Goal: Task Accomplishment & Management: Use online tool/utility

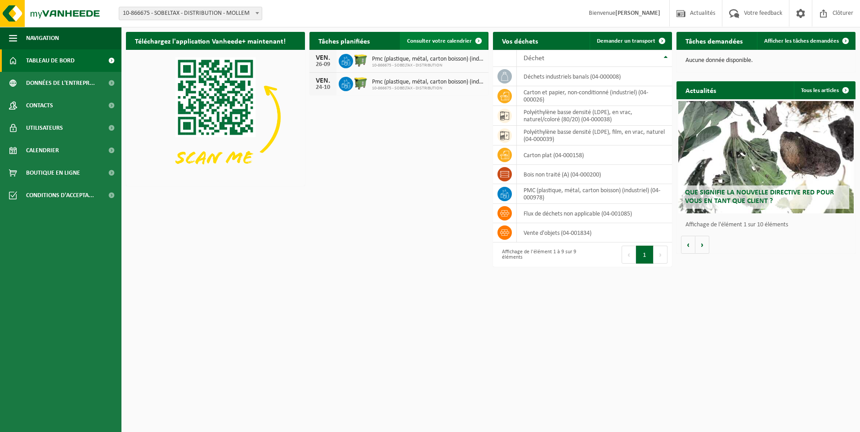
click at [446, 41] on span "Consulter votre calendrier" at bounding box center [439, 41] width 65 height 6
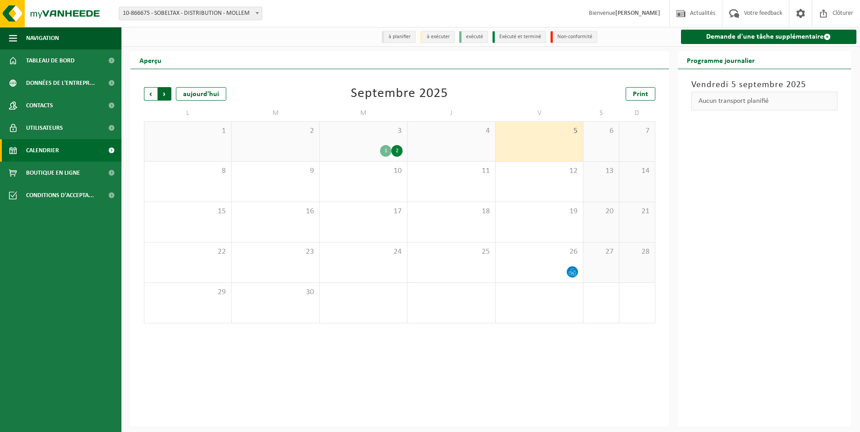
click at [148, 92] on span "Précédent" at bounding box center [150, 93] width 13 height 13
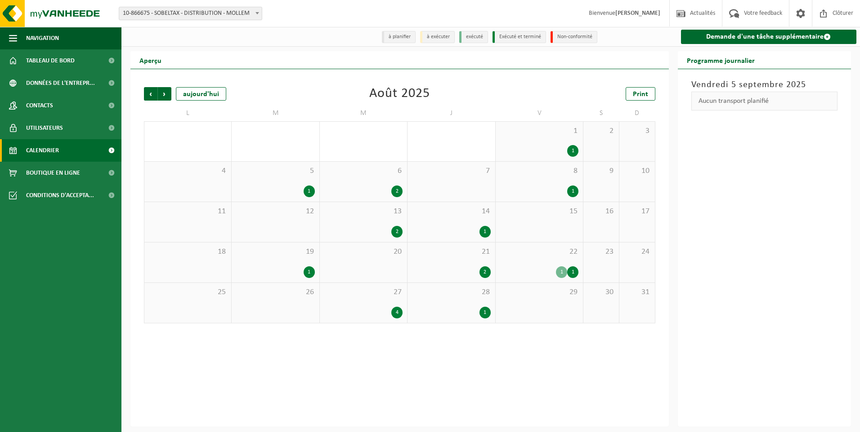
click at [552, 309] on div "29" at bounding box center [538, 303] width 87 height 40
click at [435, 299] on div "28 1" at bounding box center [450, 303] width 87 height 40
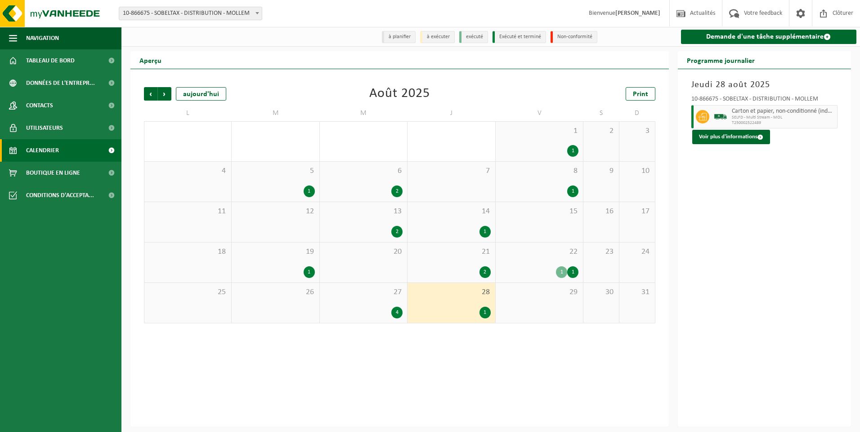
click at [371, 289] on span "27" at bounding box center [363, 293] width 78 height 10
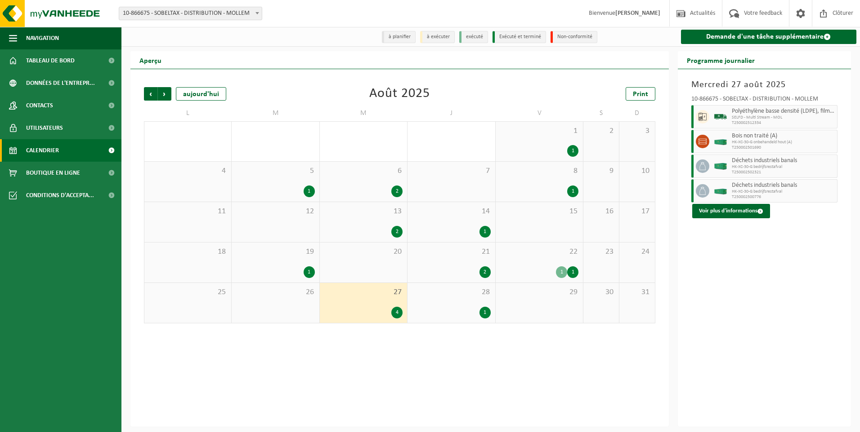
click at [520, 260] on div "22 1 1" at bounding box center [538, 263] width 87 height 40
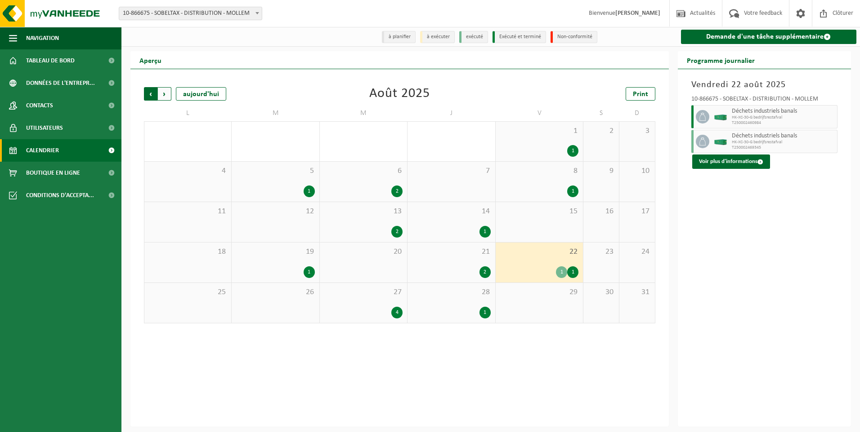
click at [165, 94] on span "Suivant" at bounding box center [164, 93] width 13 height 13
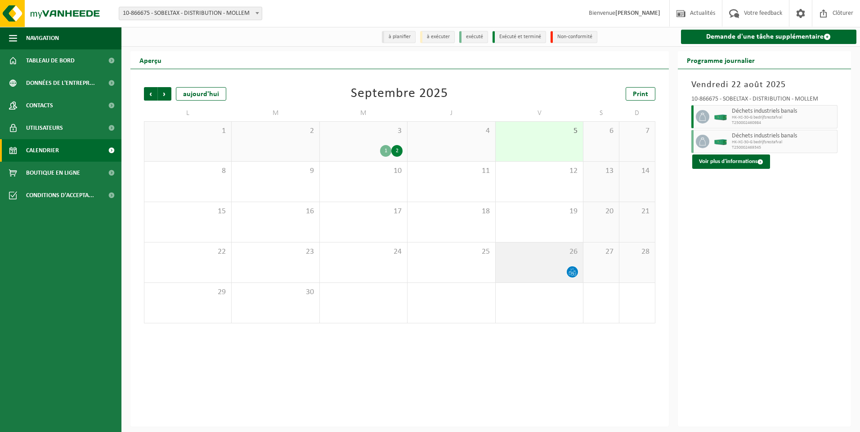
click at [533, 266] on div "26" at bounding box center [538, 263] width 87 height 40
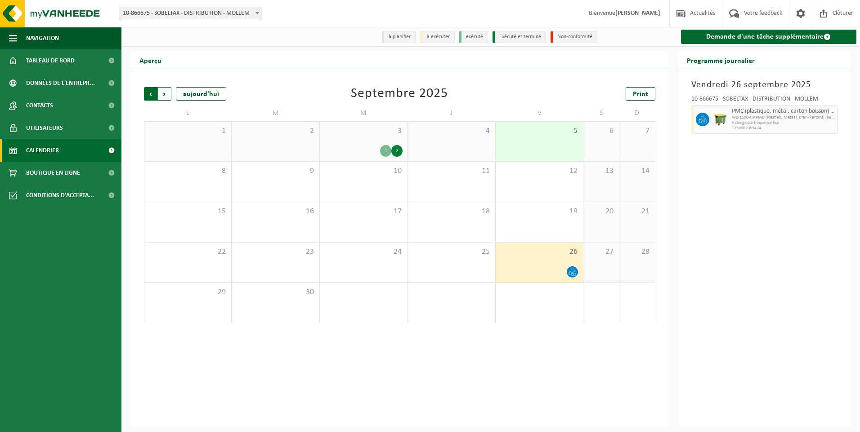
click at [162, 94] on span "Suivant" at bounding box center [164, 93] width 13 height 13
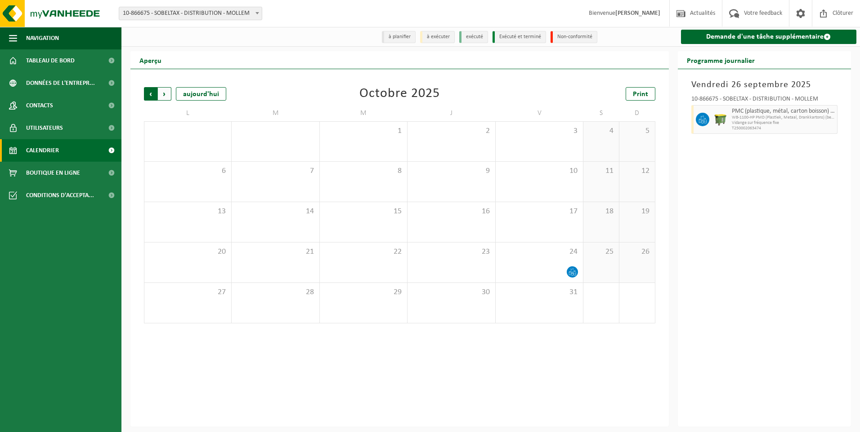
click at [167, 92] on span "Suivant" at bounding box center [164, 93] width 13 height 13
click at [149, 95] on span "Précédent" at bounding box center [150, 93] width 13 height 13
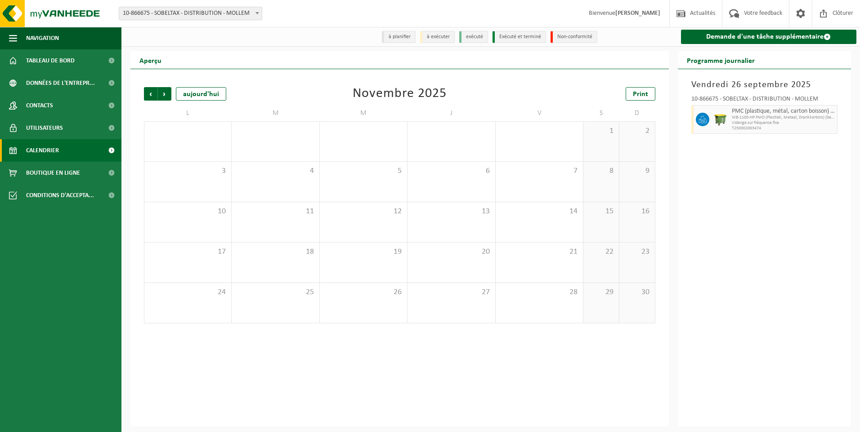
click at [149, 95] on span "Précédent" at bounding box center [150, 93] width 13 height 13
click at [160, 93] on span "Suivant" at bounding box center [164, 93] width 13 height 13
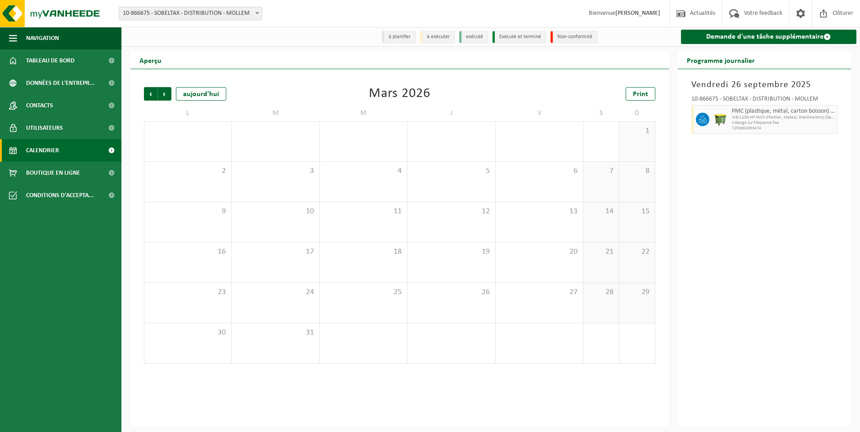
click at [160, 93] on span "Suivant" at bounding box center [164, 93] width 13 height 13
click at [148, 93] on span "Précédent" at bounding box center [150, 93] width 13 height 13
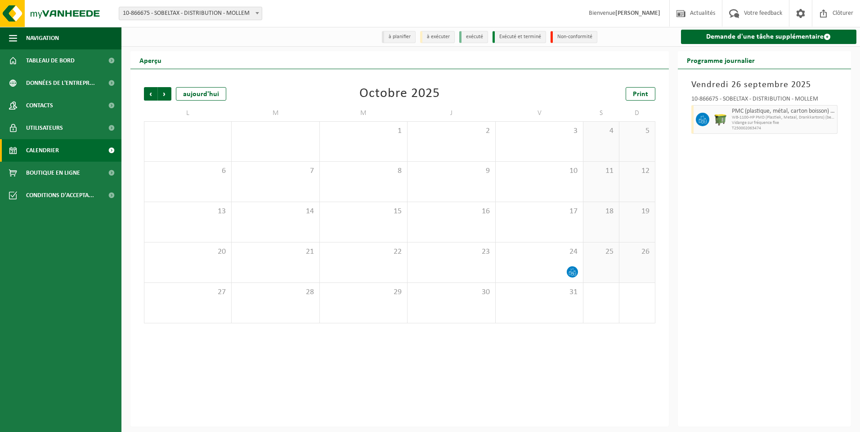
click at [148, 93] on span "Précédent" at bounding box center [150, 93] width 13 height 13
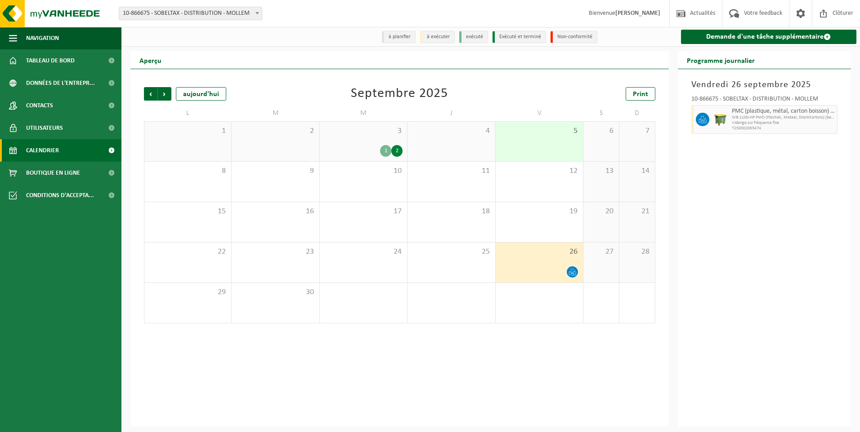
click at [148, 93] on span "Précédent" at bounding box center [150, 93] width 13 height 13
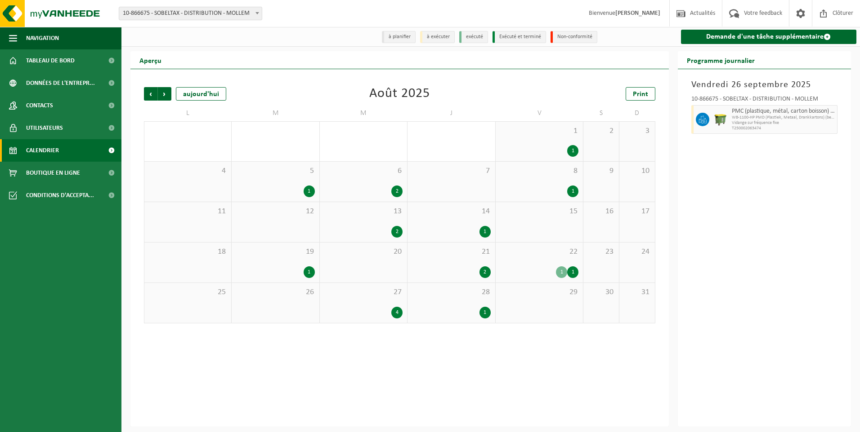
click at [148, 93] on span "Précédent" at bounding box center [150, 93] width 13 height 13
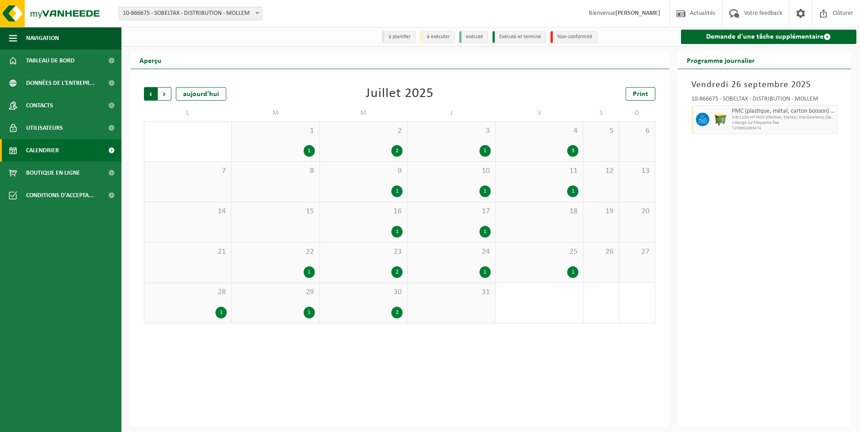
click at [162, 92] on span "Suivant" at bounding box center [164, 93] width 13 height 13
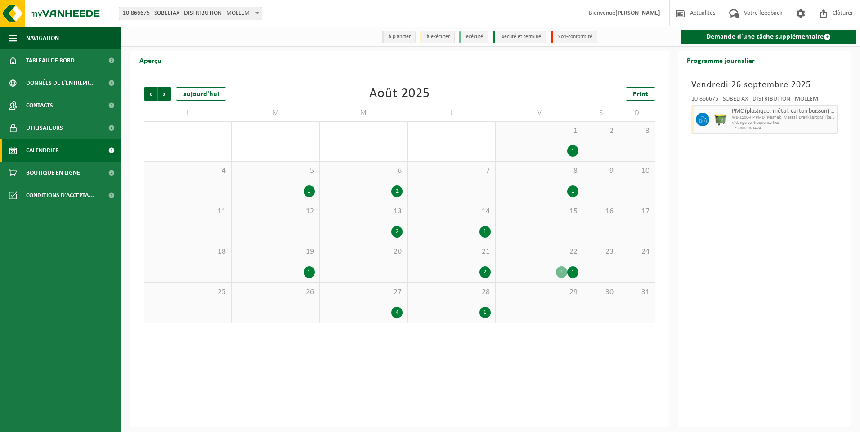
click at [450, 270] on div "2" at bounding box center [451, 273] width 78 height 12
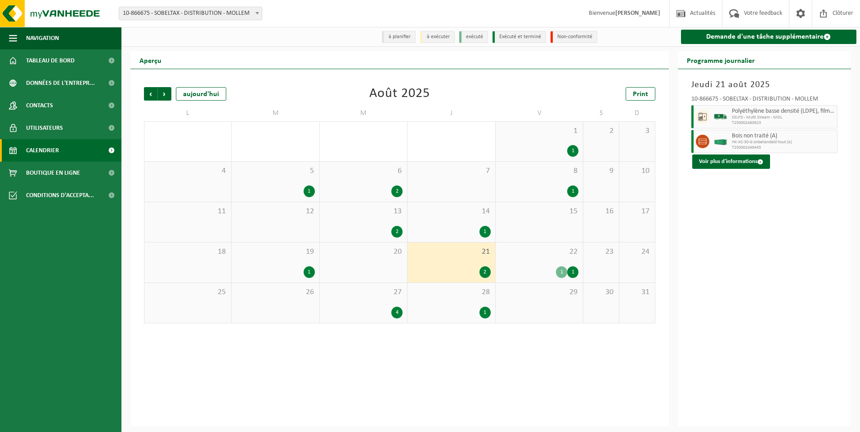
click at [526, 267] on div "1 1" at bounding box center [539, 273] width 78 height 12
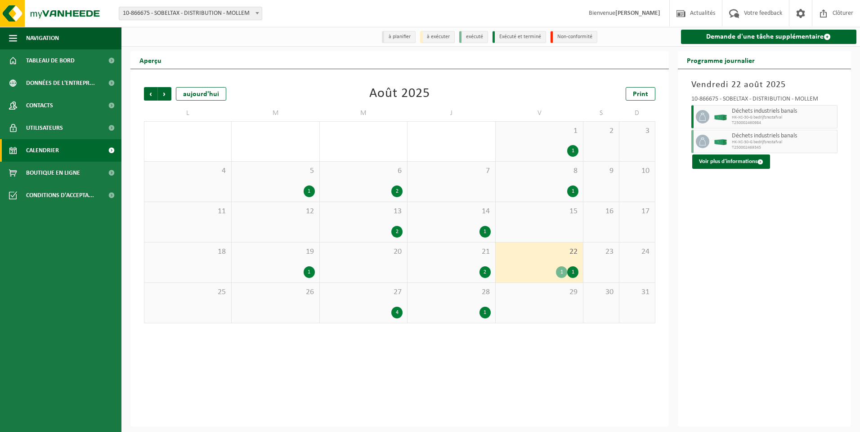
click at [455, 296] on span "28" at bounding box center [451, 293] width 78 height 10
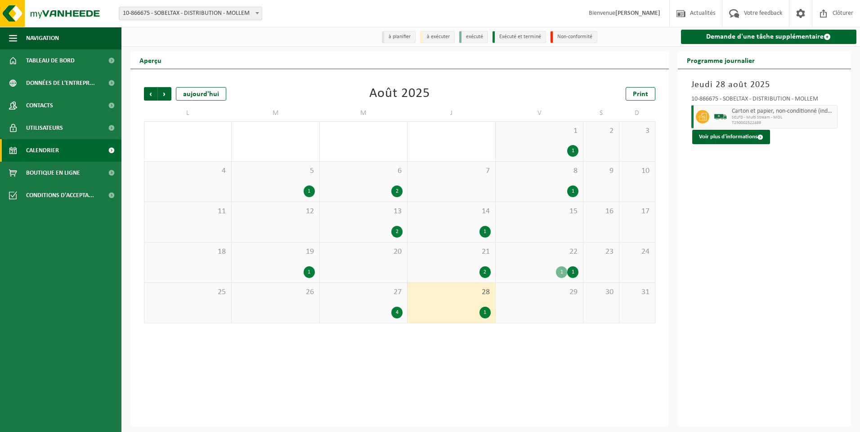
click at [353, 297] on span "27" at bounding box center [363, 293] width 78 height 10
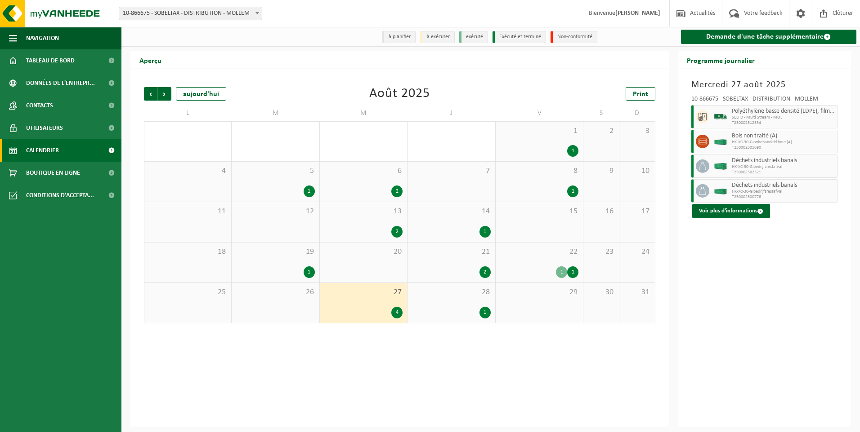
click at [296, 248] on span "19" at bounding box center [275, 252] width 78 height 10
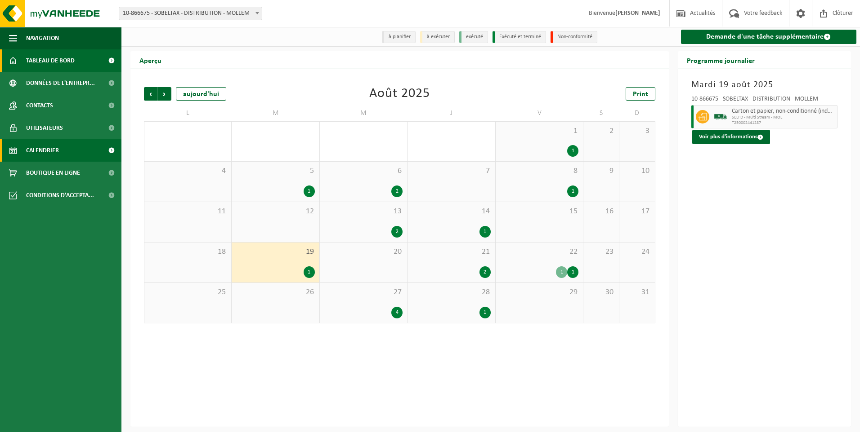
click at [58, 62] on span "Tableau de bord" at bounding box center [50, 60] width 49 height 22
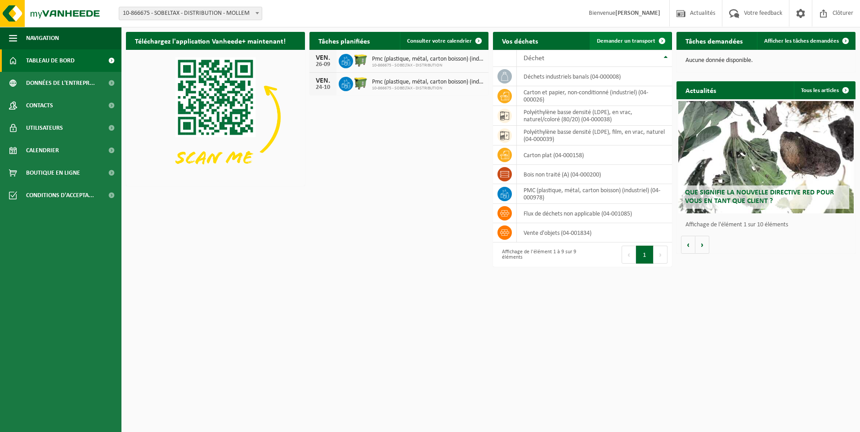
click at [634, 36] on link "Demander un transport" at bounding box center [629, 41] width 81 height 18
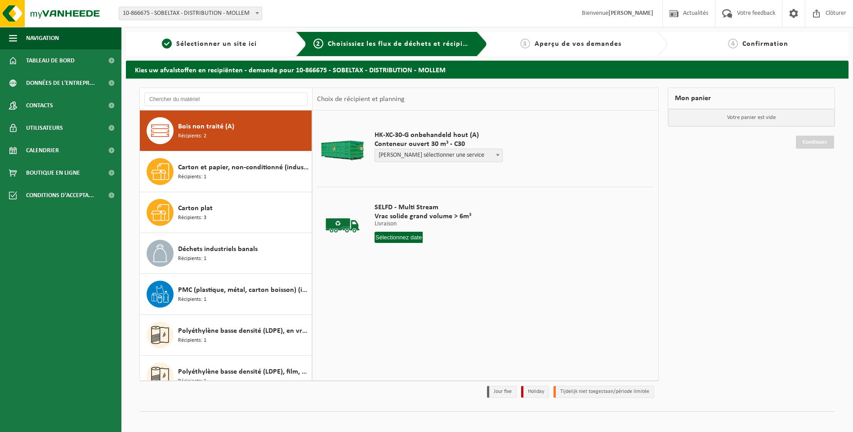
click at [449, 149] on span "[PERSON_NAME] sélectionner une service" at bounding box center [438, 155] width 127 height 13
select select "P2PL-VEL-072376_HK-XC-30-GN-00_04-000200_46"
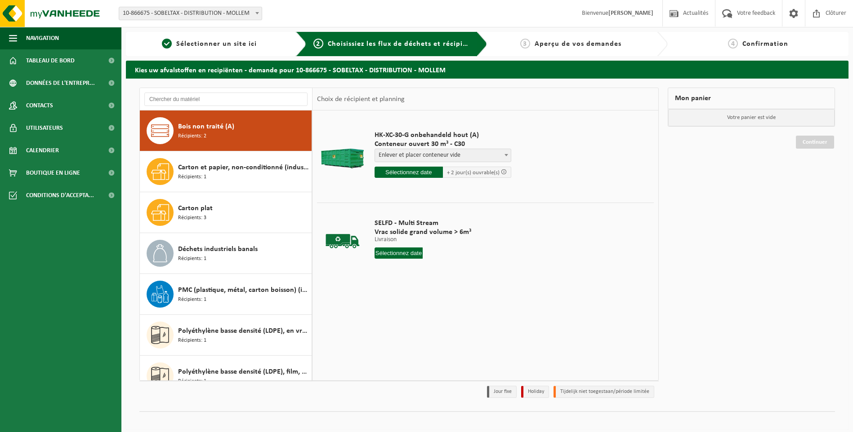
click at [419, 174] on input "text" at bounding box center [408, 172] width 68 height 11
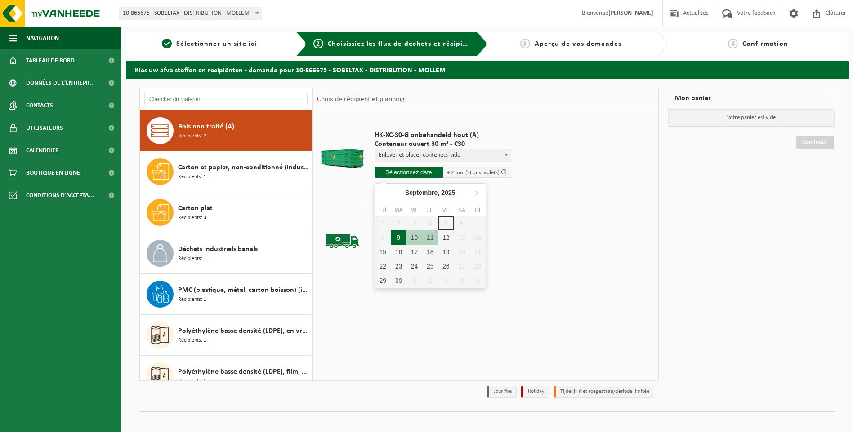
click at [400, 238] on div "9" at bounding box center [399, 238] width 16 height 14
type input "à partir de 2025-09-09"
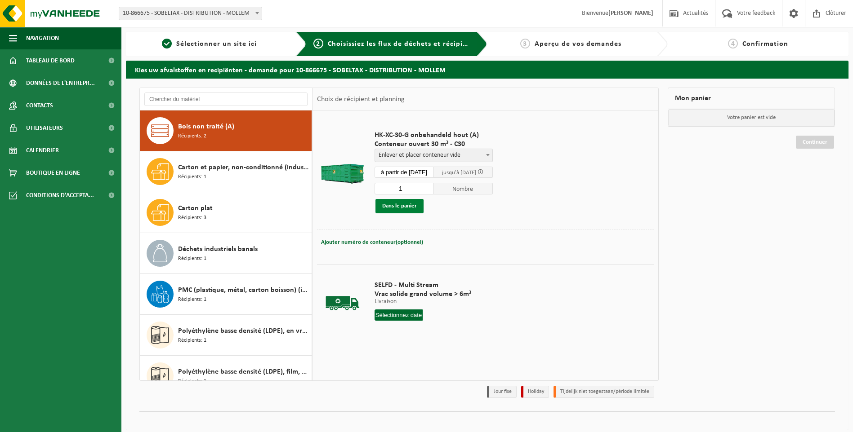
click at [396, 205] on button "Dans le panier" at bounding box center [399, 206] width 48 height 14
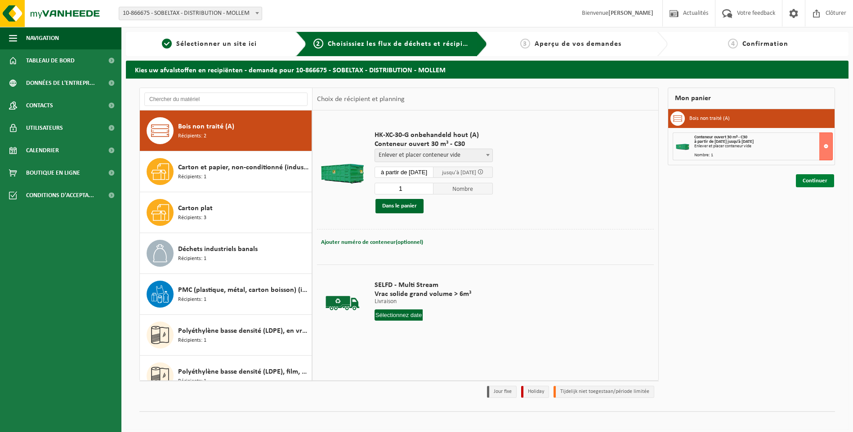
click at [815, 186] on link "Continuer" at bounding box center [815, 180] width 38 height 13
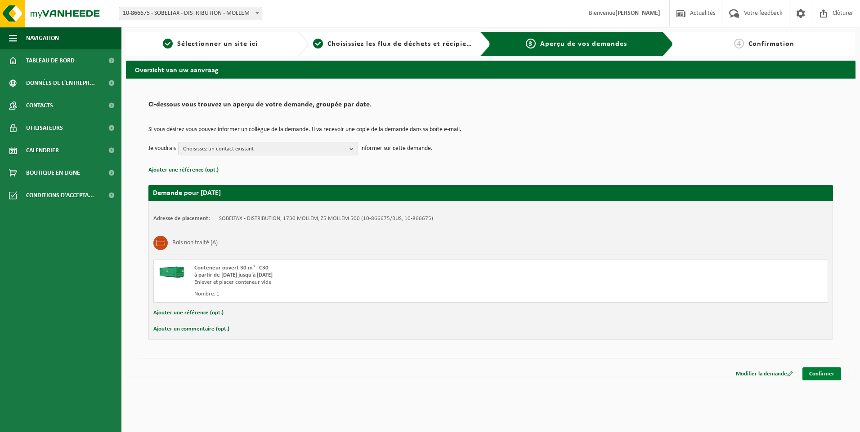
click at [830, 368] on link "Confirmer" at bounding box center [821, 374] width 39 height 13
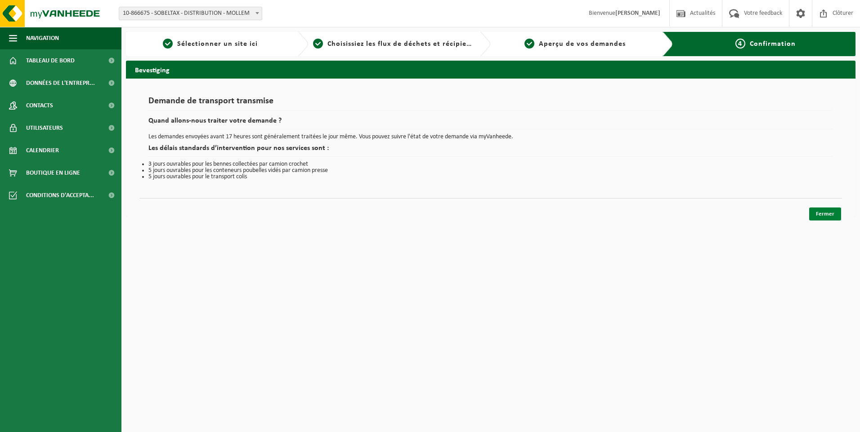
click at [823, 215] on link "Fermer" at bounding box center [825, 214] width 32 height 13
